Goal: Task Accomplishment & Management: Manage account settings

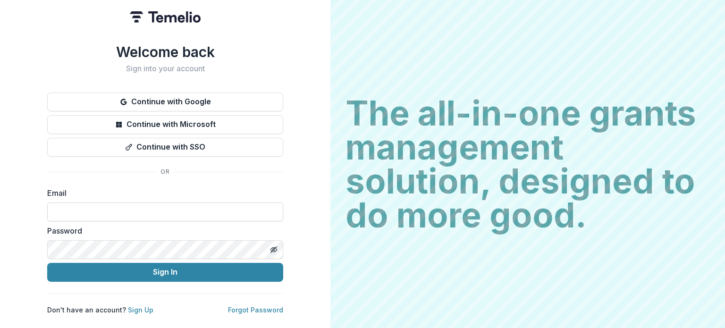
click at [189, 209] on input at bounding box center [165, 212] width 236 height 19
click at [210, 188] on label "Email" at bounding box center [162, 192] width 230 height 11
click at [79, 213] on input at bounding box center [165, 212] width 236 height 19
type input "**********"
click at [274, 246] on line "Toggle password visibility" at bounding box center [274, 249] width 6 height 6
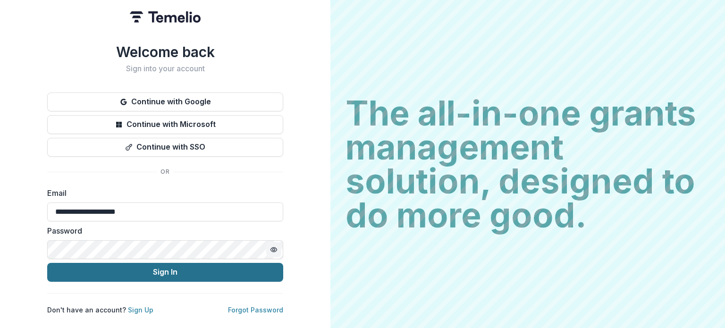
click at [232, 274] on button "Sign In" at bounding box center [165, 272] width 236 height 19
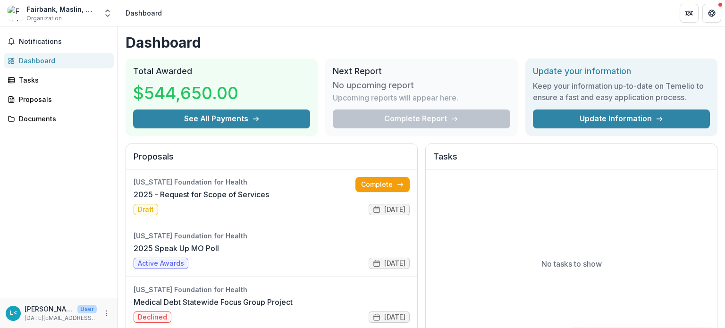
click at [113, 11] on button "Open entity switcher" at bounding box center [107, 13] width 13 height 19
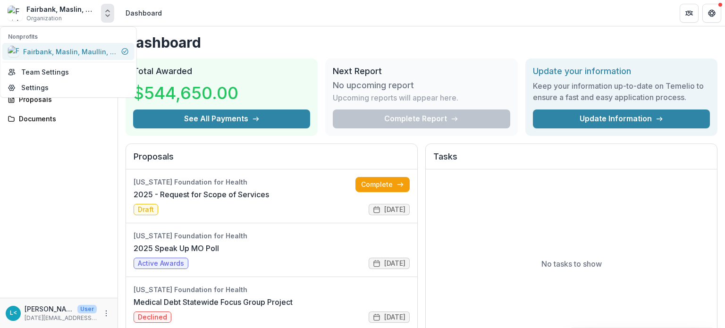
click at [94, 54] on div "Fairbank, Maslin, Maullin, [PERSON_NAME] & Associates" at bounding box center [70, 52] width 94 height 10
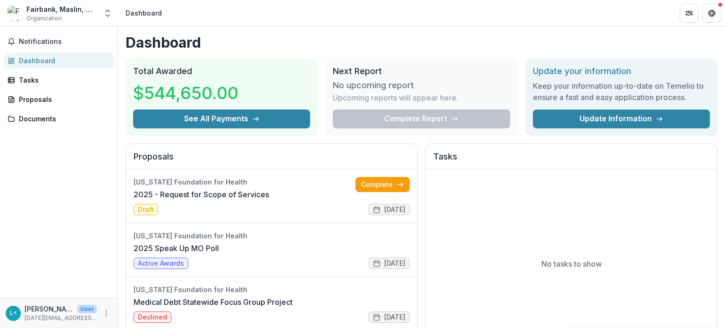
click at [99, 15] on div "Fairbank, [GEOGRAPHIC_DATA], Maullin, [PERSON_NAME] & Associates Organization N…" at bounding box center [59, 13] width 110 height 19
click at [107, 15] on polyline "Open entity switcher" at bounding box center [108, 16] width 4 height 2
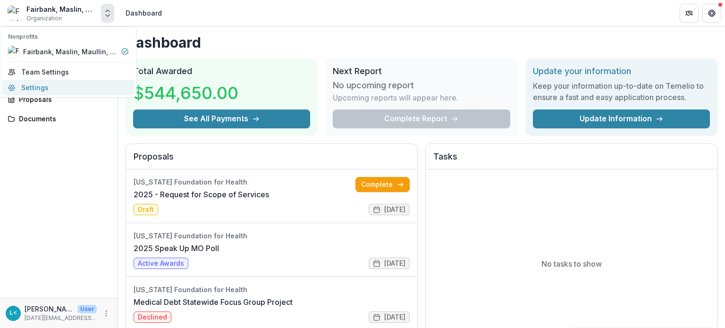
click at [74, 86] on link "Settings" at bounding box center [68, 88] width 132 height 16
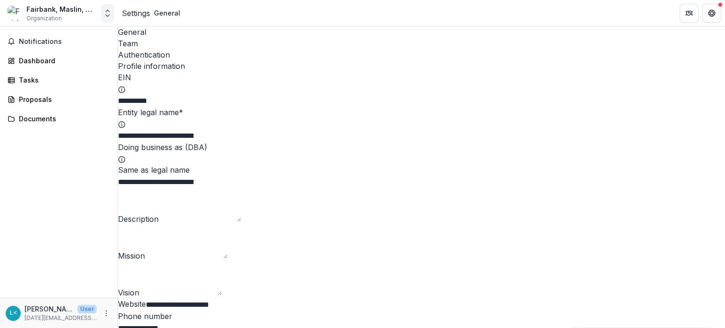
click at [108, 11] on icon "Open entity switcher" at bounding box center [107, 12] width 9 height 9
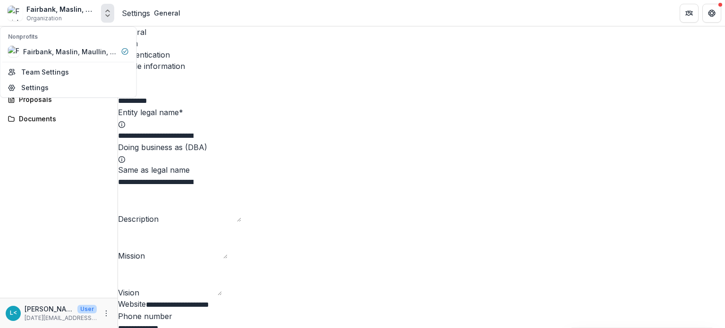
drag, startPoint x: 96, startPoint y: 154, endPoint x: 91, endPoint y: 145, distance: 10.8
click at [96, 154] on div "Notifications Dashboard Tasks Proposals Documents" at bounding box center [59, 161] width 118 height 271
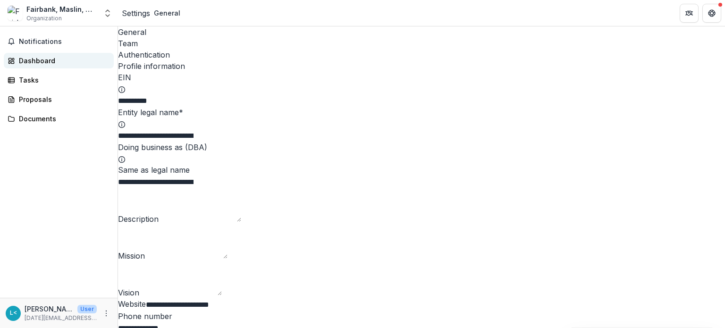
click at [41, 64] on div "Dashboard" at bounding box center [62, 61] width 87 height 10
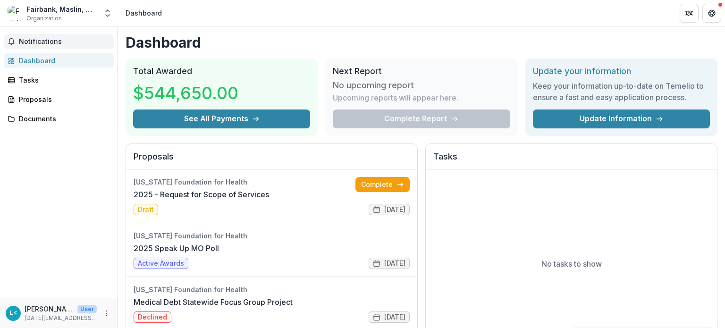
click at [46, 41] on span "Notifications" at bounding box center [64, 42] width 91 height 8
click at [712, 16] on icon "Get Help" at bounding box center [712, 16] width 2 height 2
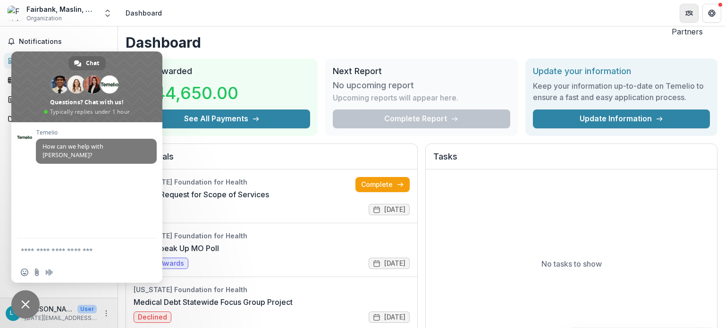
click at [695, 16] on button "Partners" at bounding box center [689, 13] width 19 height 19
click at [324, 24] on header "Dashboard" at bounding box center [421, 13] width 607 height 26
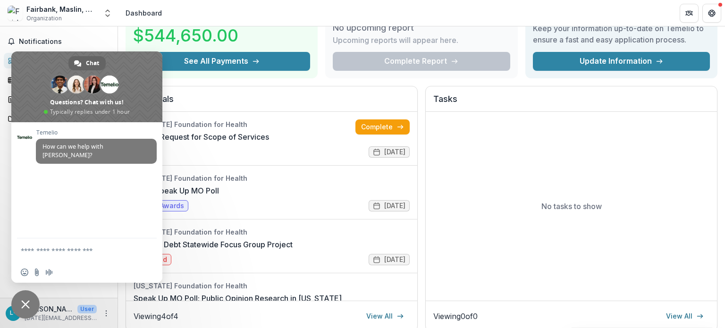
scroll to position [189, 0]
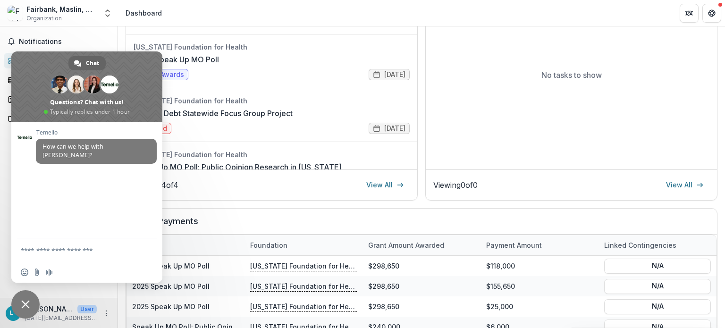
click at [18, 300] on span "Close chat" at bounding box center [25, 304] width 28 height 28
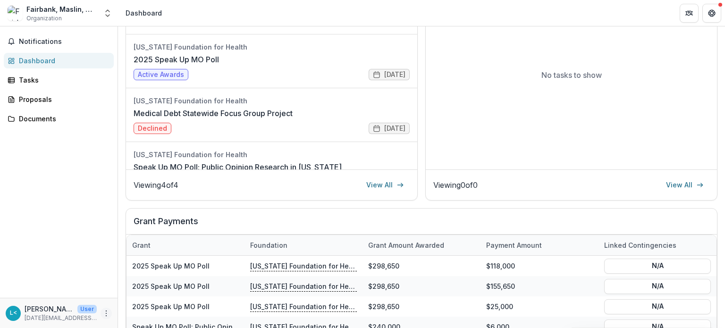
click at [108, 313] on icon "More" at bounding box center [106, 314] width 8 height 8
click at [142, 306] on button "Logout" at bounding box center [168, 309] width 101 height 16
